Goal: Task Accomplishment & Management: Complete application form

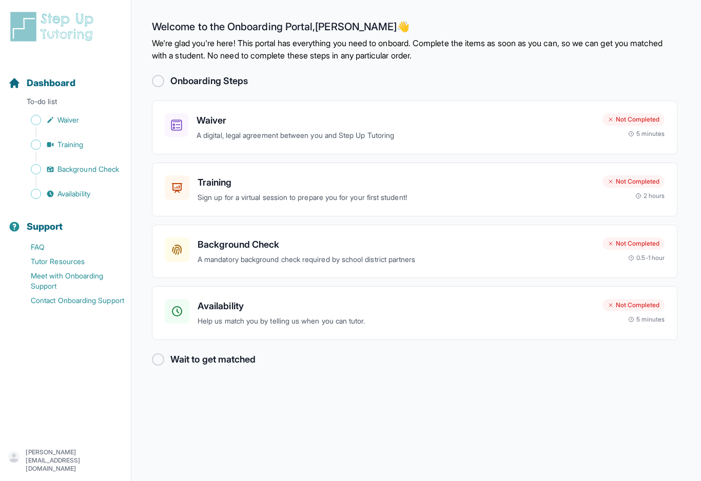
click at [177, 76] on h2 "Onboarding Steps" at bounding box center [209, 81] width 78 height 14
click at [261, 126] on h3 "Waiver" at bounding box center [396, 120] width 398 height 14
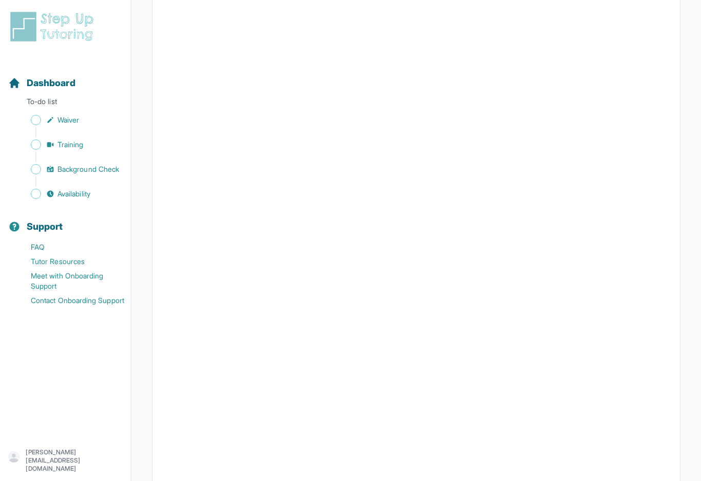
scroll to position [1140, 0]
click at [72, 118] on span "Waiver" at bounding box center [68, 120] width 22 height 10
click at [60, 143] on span "Training" at bounding box center [70, 145] width 26 height 10
drag, startPoint x: 41, startPoint y: 171, endPoint x: 41, endPoint y: 337, distance: 165.8
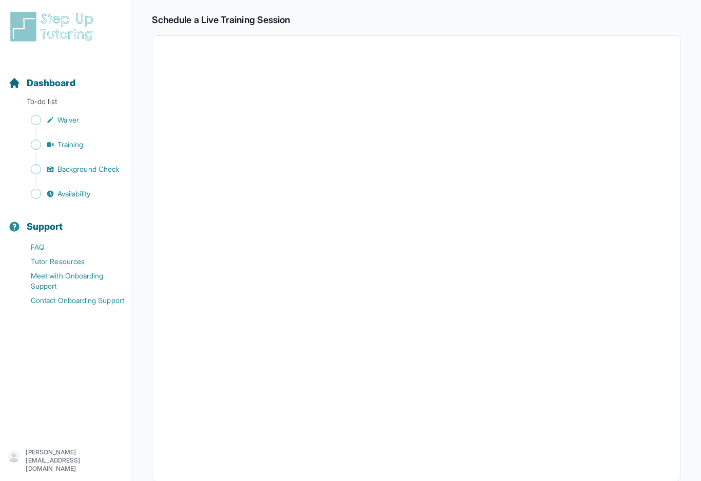
click at [41, 171] on span "Sidebar" at bounding box center [36, 169] width 10 height 10
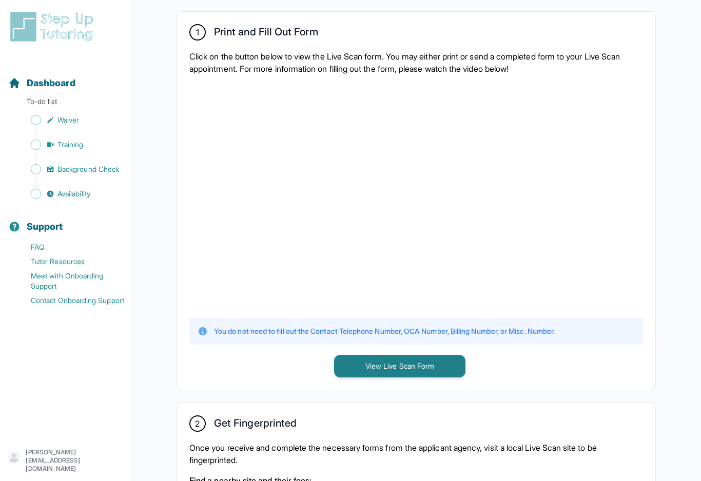
scroll to position [198, 0]
click at [436, 365] on button "View Live Scan Form" at bounding box center [399, 366] width 131 height 23
click at [55, 121] on link "Waiver" at bounding box center [69, 120] width 123 height 14
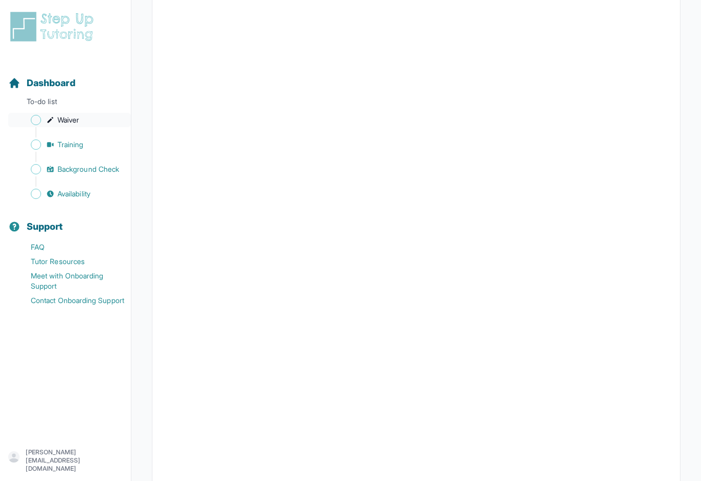
scroll to position [1120, 0]
click at [37, 148] on span "Sidebar" at bounding box center [36, 145] width 10 height 10
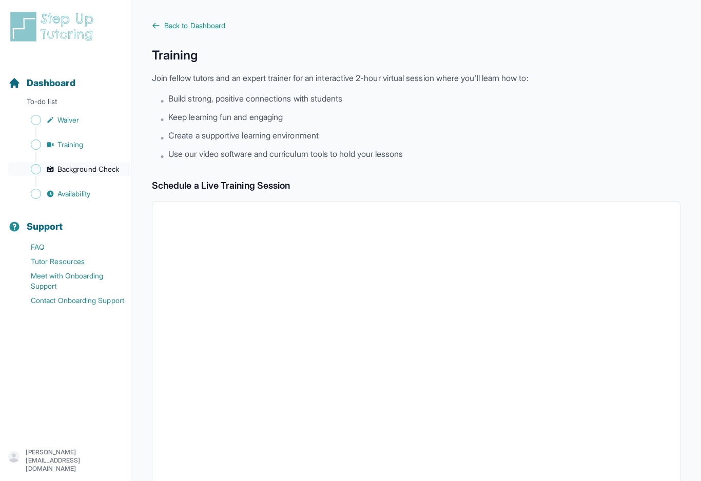
click at [92, 170] on span "Background Check" at bounding box center [88, 169] width 62 height 10
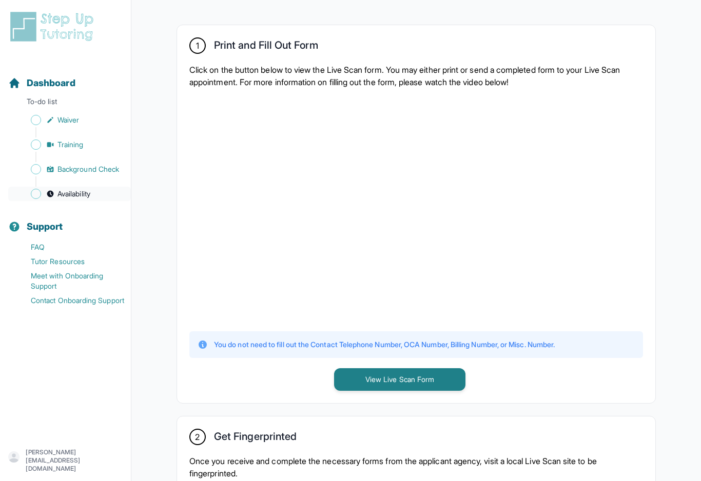
click at [74, 194] on span "Availability" at bounding box center [73, 194] width 33 height 10
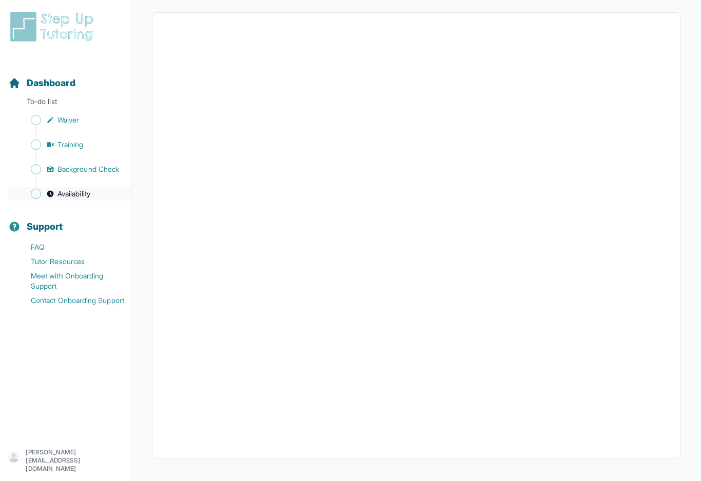
scroll to position [100, 0]
